Goal: Information Seeking & Learning: Learn about a topic

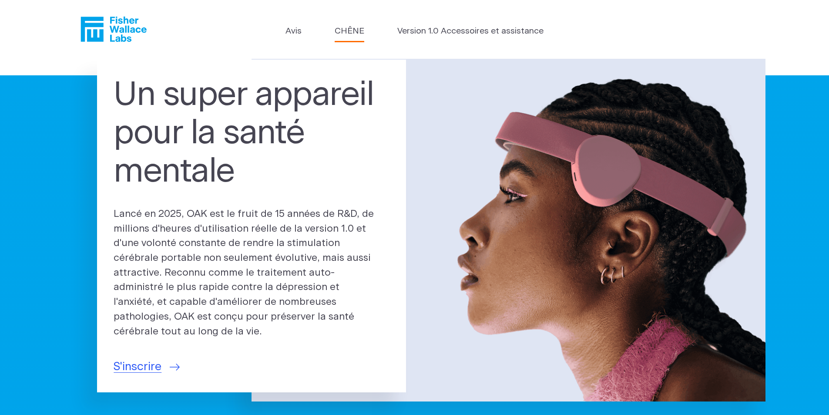
click at [355, 33] on font "CHÊNE" at bounding box center [350, 31] width 30 height 8
click at [469, 34] on font "Version 1.0 Accessoires et assistance" at bounding box center [470, 31] width 146 height 8
click at [75, 271] on section "Un super appareil pour la santé mentale Lancé en 2025, OAK est le fruit de 15 a…" at bounding box center [414, 263] width 829 height 409
click at [295, 31] on font "Avis" at bounding box center [293, 31] width 16 height 8
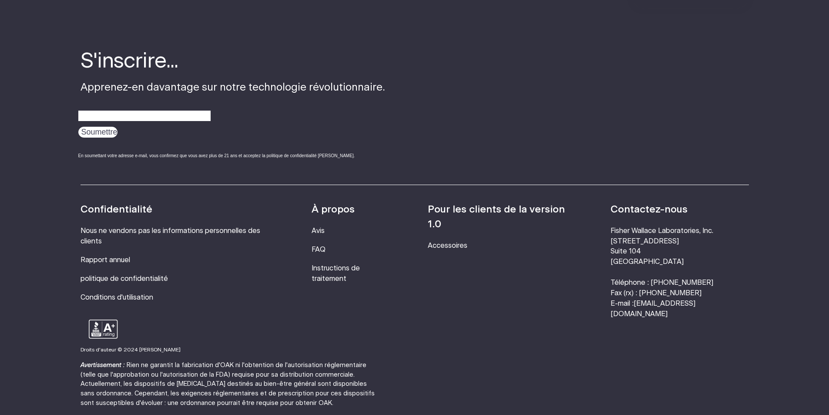
scroll to position [1633, 0]
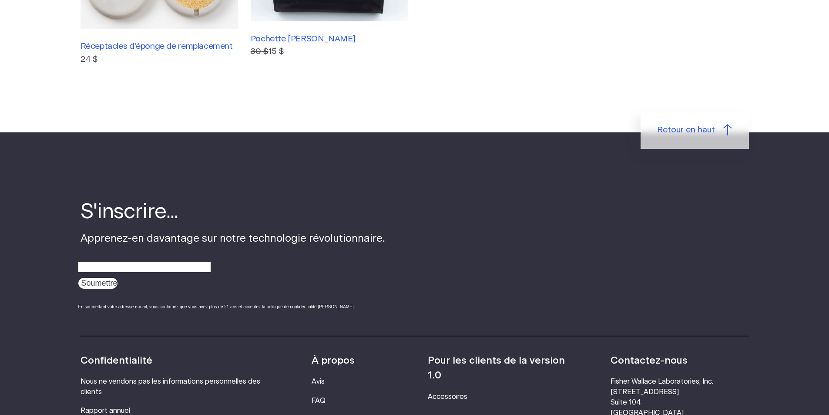
scroll to position [739, 0]
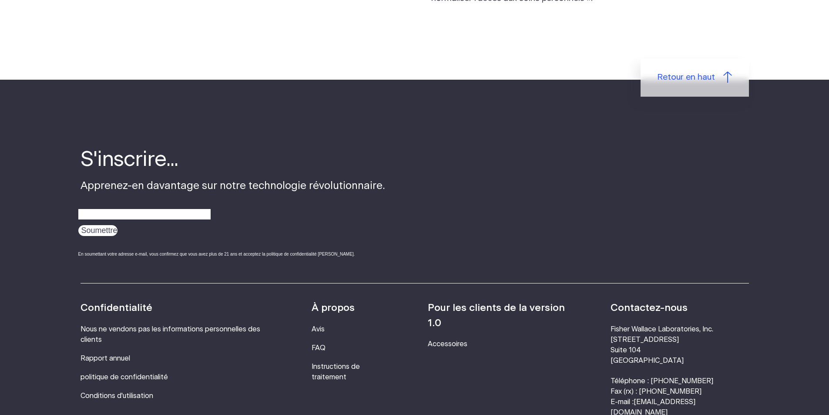
scroll to position [1088, 0]
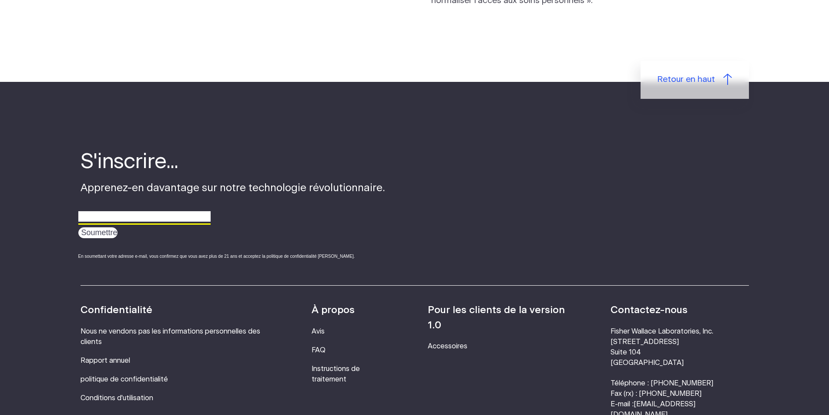
click at [177, 216] on input "email" at bounding box center [144, 216] width 132 height 13
type input "jphvaudrey@orange.fr"
click at [96, 232] on input "Soumettre" at bounding box center [97, 232] width 39 height 11
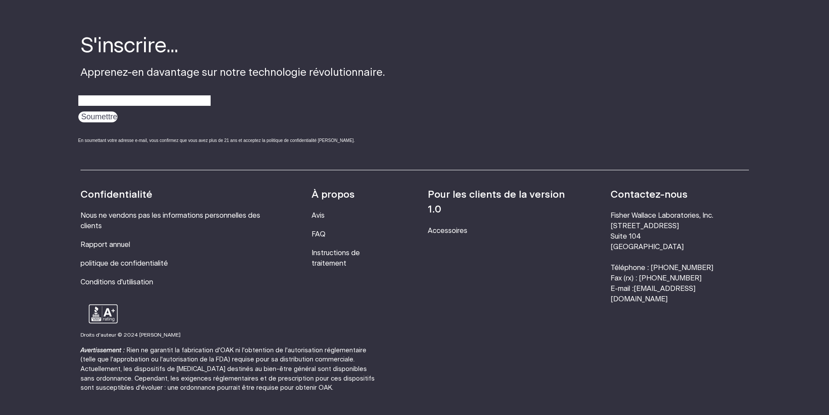
scroll to position [289, 0]
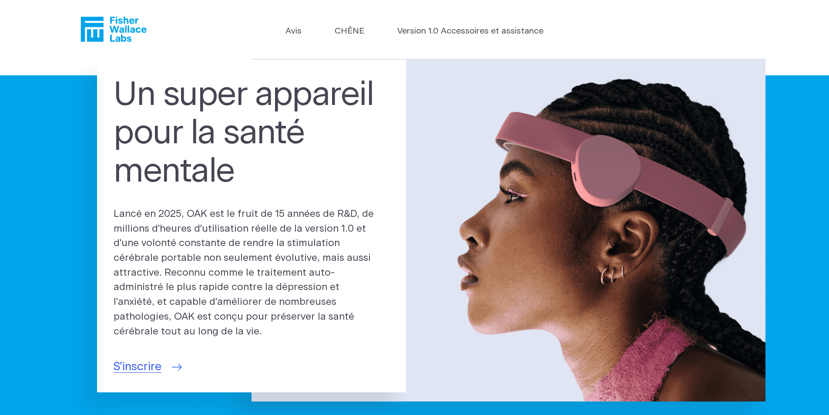
click at [135, 361] on font "S'inscrire" at bounding box center [138, 366] width 48 height 11
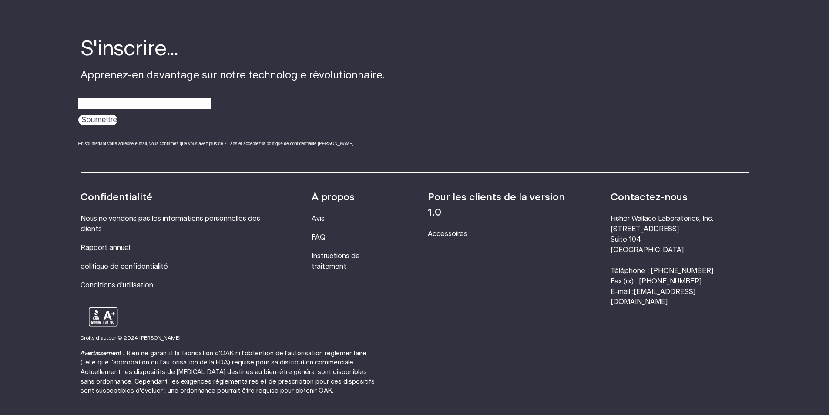
scroll to position [2958, 0]
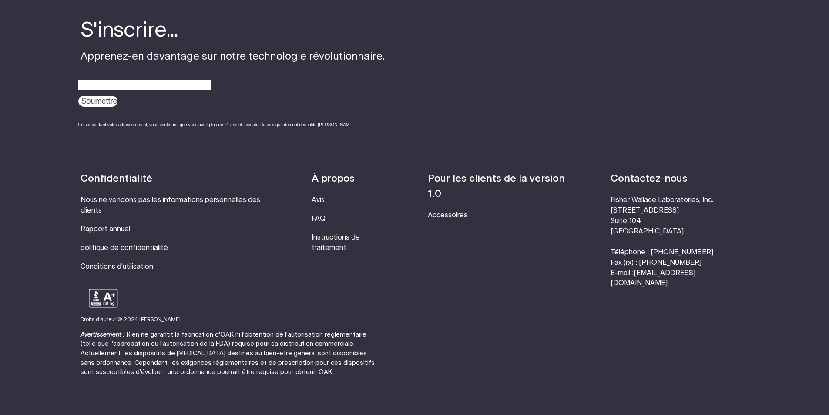
click at [325, 215] on font "FAQ" at bounding box center [318, 218] width 14 height 7
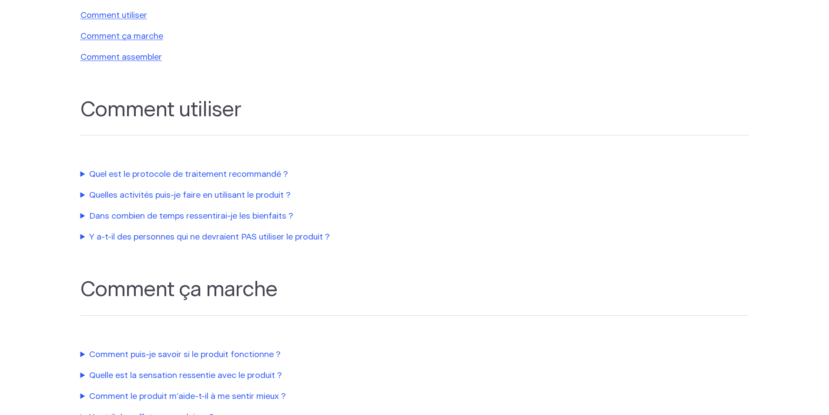
scroll to position [218, 0]
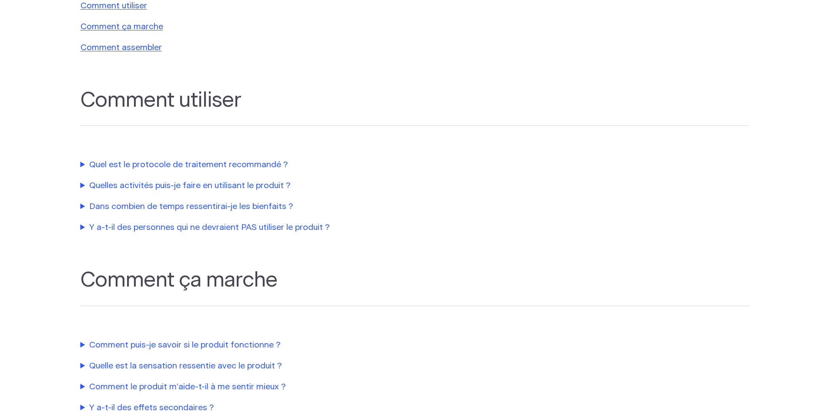
click at [171, 164] on font "Quel est le protocole de traitement recommandé ?" at bounding box center [188, 165] width 199 height 8
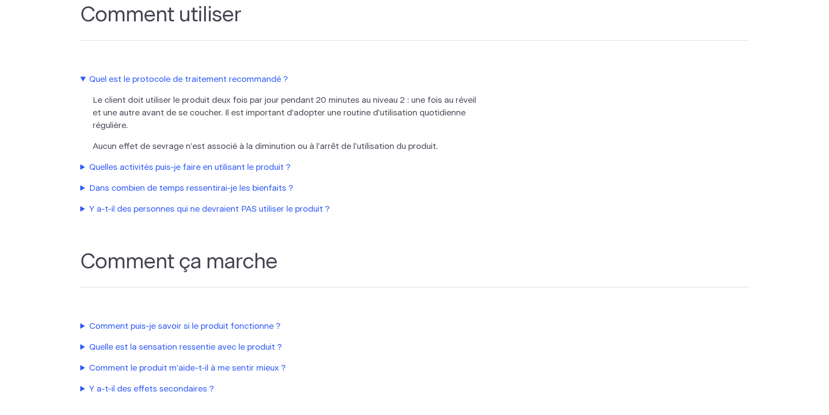
scroll to position [305, 0]
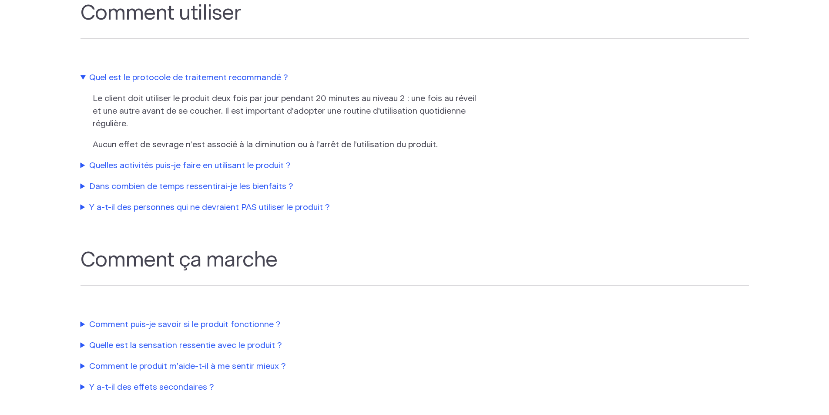
click at [223, 166] on font "Quelles activités puis-je faire en utilisant le produit ?" at bounding box center [189, 165] width 201 height 8
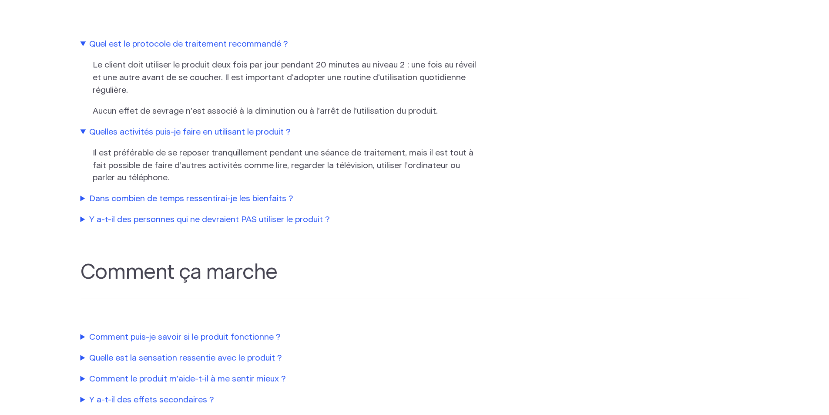
scroll to position [348, 0]
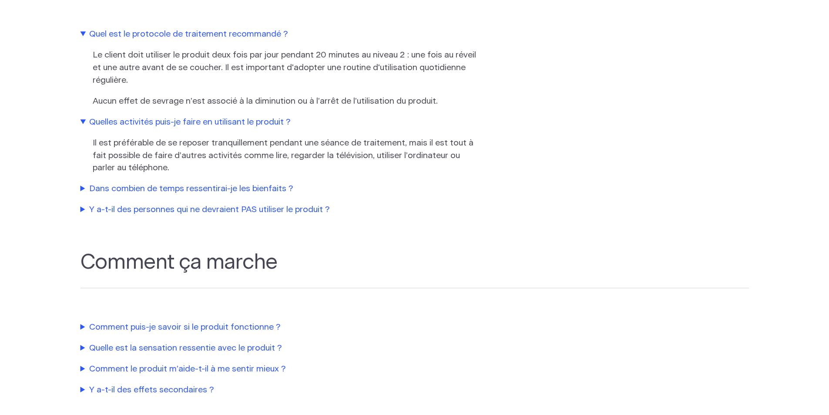
click at [262, 190] on font "Dans combien de temps ressentirai-je les bienfaits ?" at bounding box center [191, 188] width 204 height 8
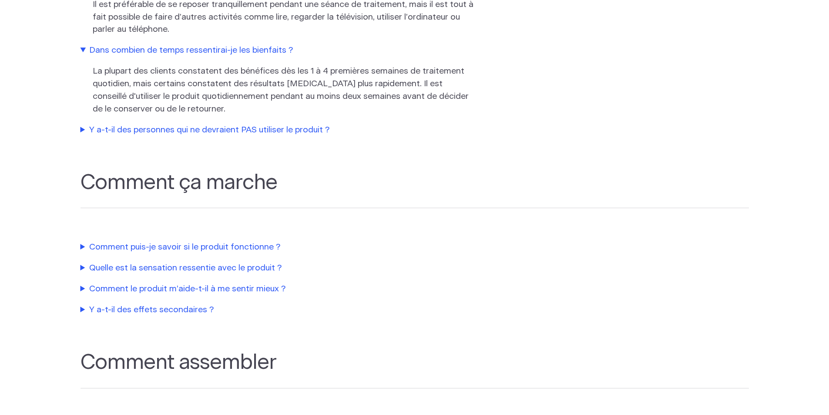
scroll to position [522, 0]
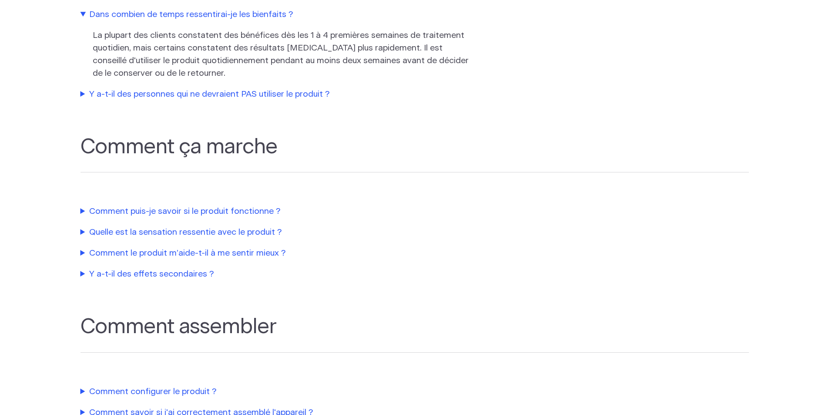
click at [274, 95] on font "Y a-t-il des personnes qui ne devraient PAS utiliser le produit ?" at bounding box center [209, 94] width 241 height 8
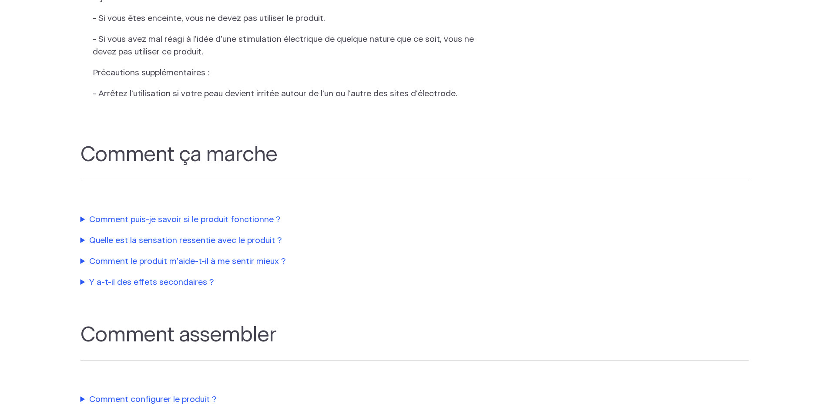
scroll to position [783, 0]
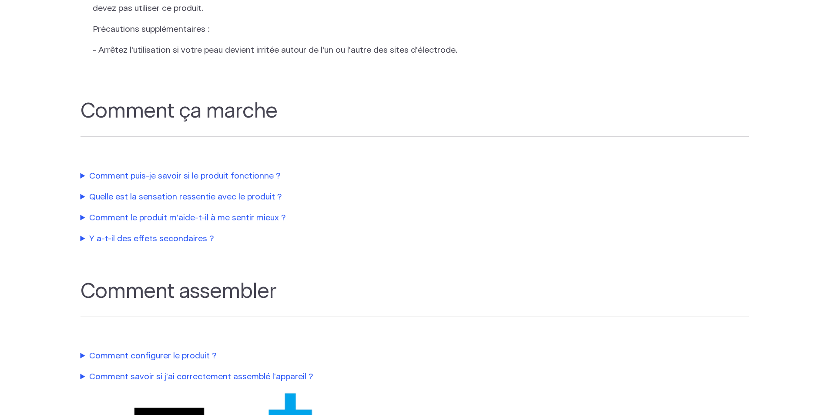
click at [268, 180] on font "Comment puis-je savoir si le produit fonctionne ?" at bounding box center [184, 176] width 191 height 8
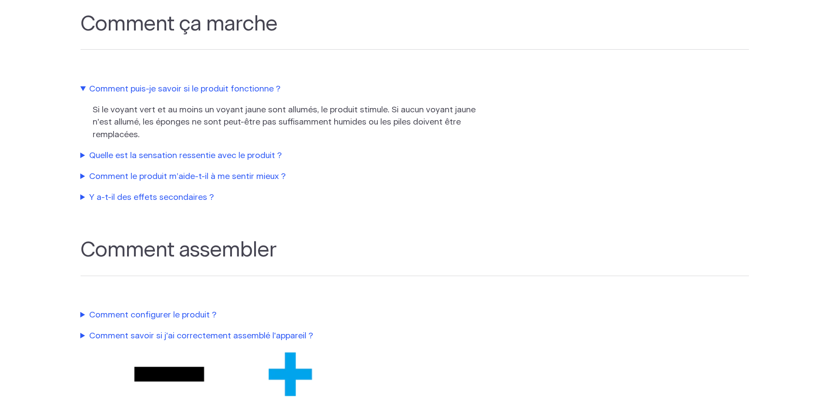
scroll to position [914, 0]
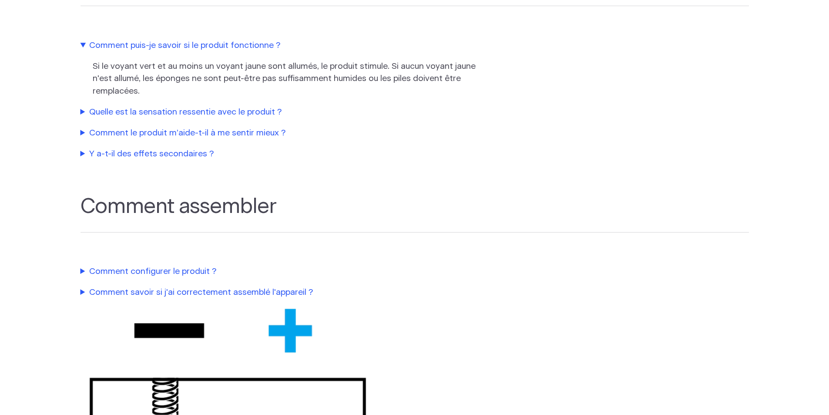
click at [214, 116] on font "Quelle est la sensation ressentie avec le produit ?" at bounding box center [185, 112] width 193 height 8
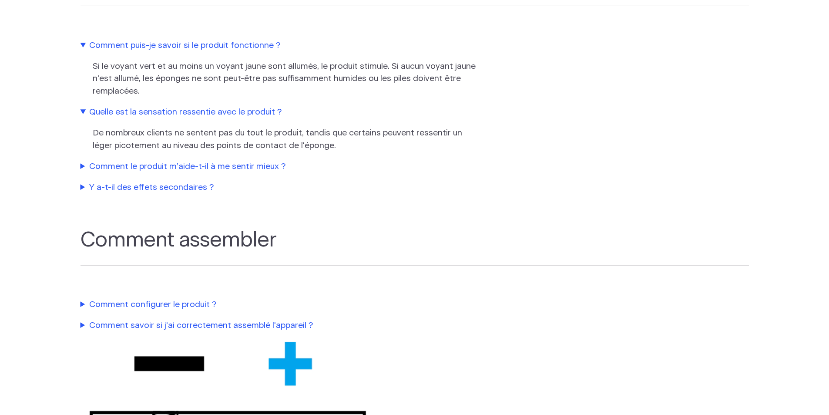
click at [265, 171] on font "Comment le produit m’aide-t-il à me sentir mieux ?" at bounding box center [187, 166] width 197 height 8
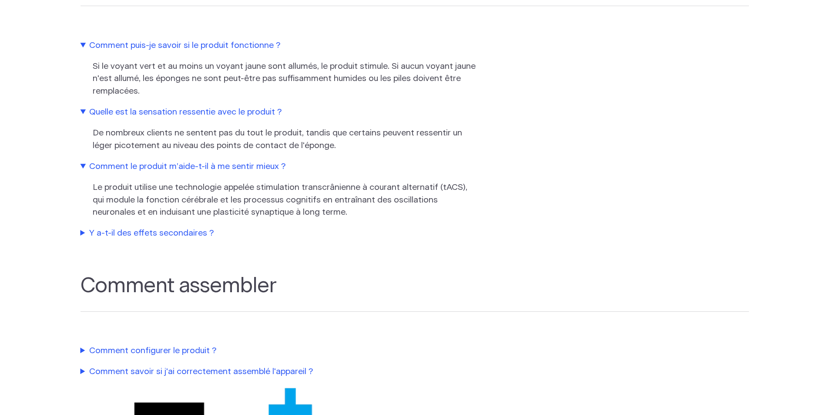
scroll to position [1001, 0]
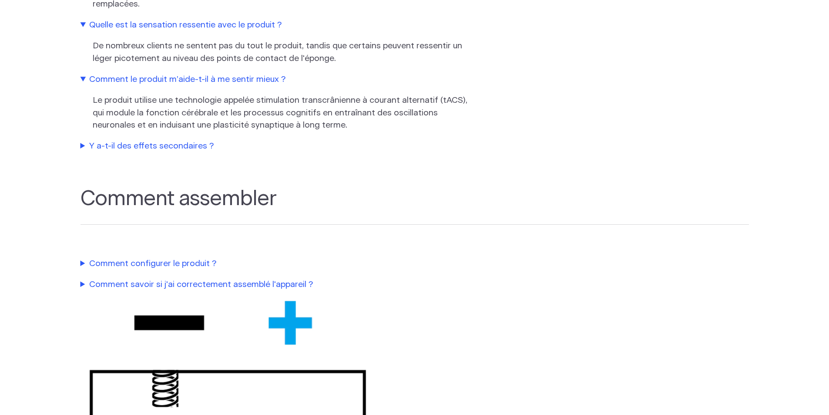
click at [203, 150] on font "Y a-t-il des effets secondaires ?" at bounding box center [151, 146] width 125 height 8
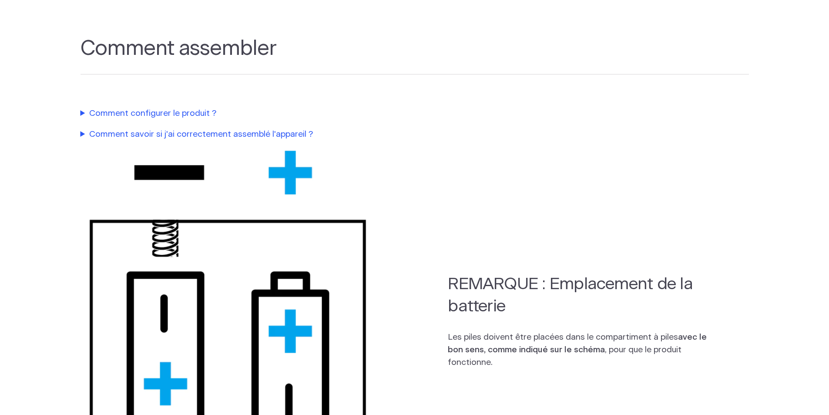
scroll to position [1305, 0]
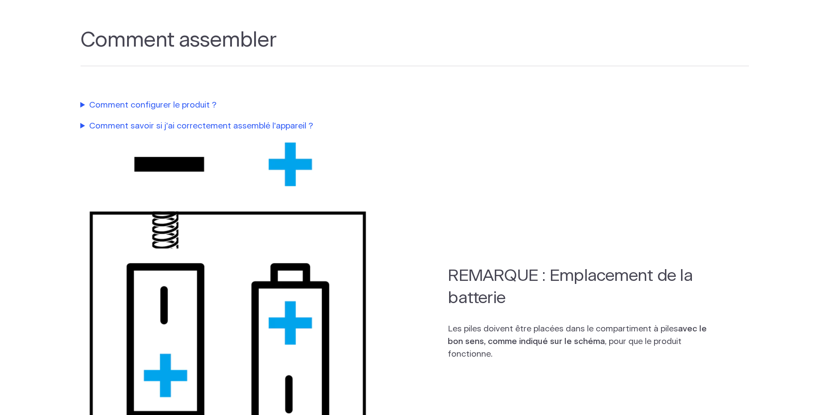
click at [157, 109] on font "Comment configurer le produit ?" at bounding box center [152, 105] width 127 height 8
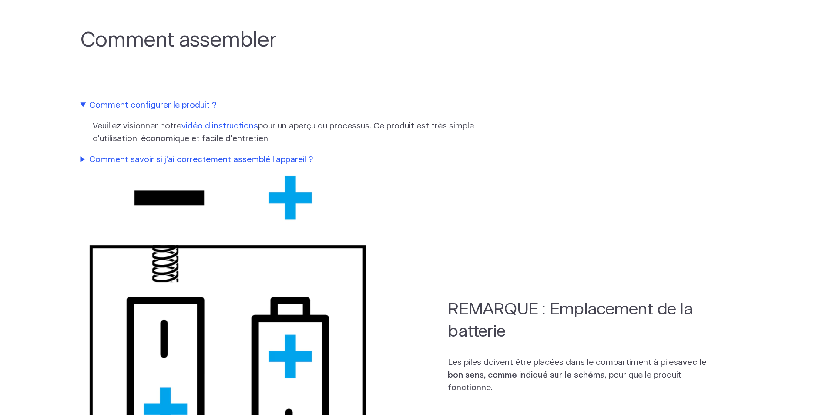
click at [238, 130] on font "vidéo d'instructions" at bounding box center [219, 126] width 77 height 8
click at [231, 130] on font "vidéo d'instructions" at bounding box center [219, 126] width 77 height 8
